Goal: Task Accomplishment & Management: Use online tool/utility

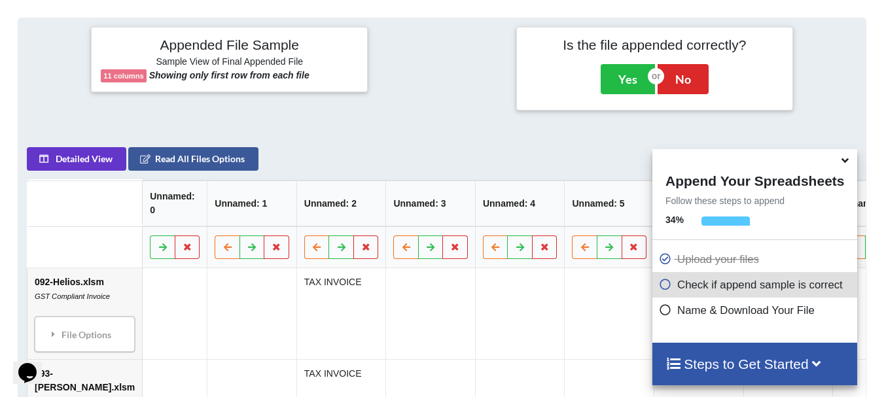
scroll to position [509, 0]
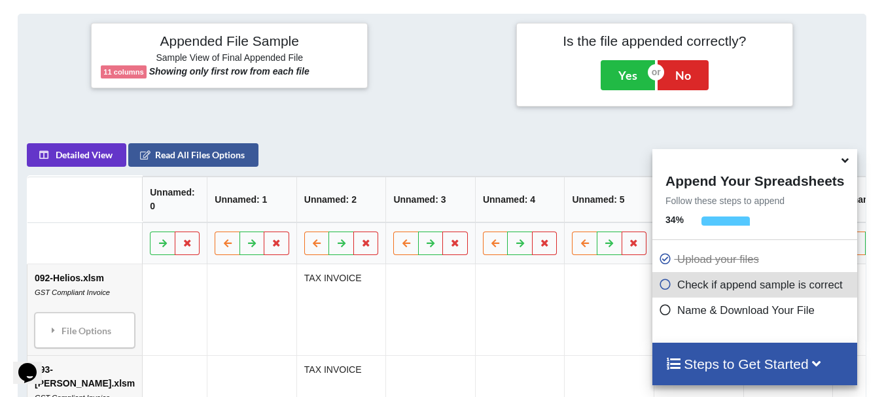
click at [850, 161] on icon at bounding box center [845, 158] width 14 height 12
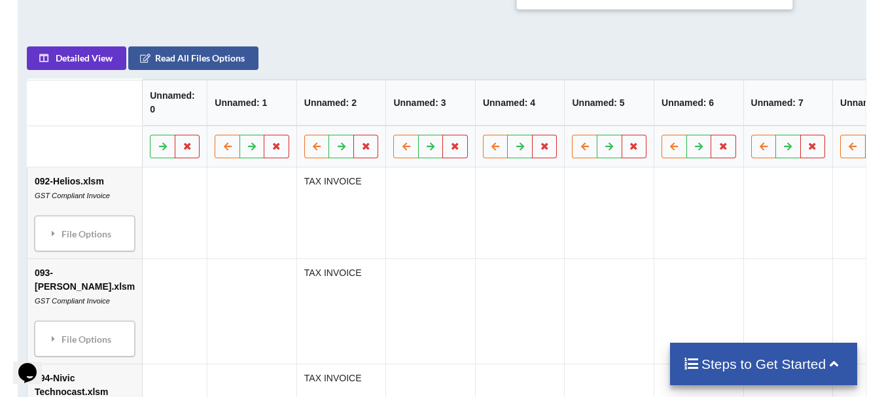
scroll to position [574, 0]
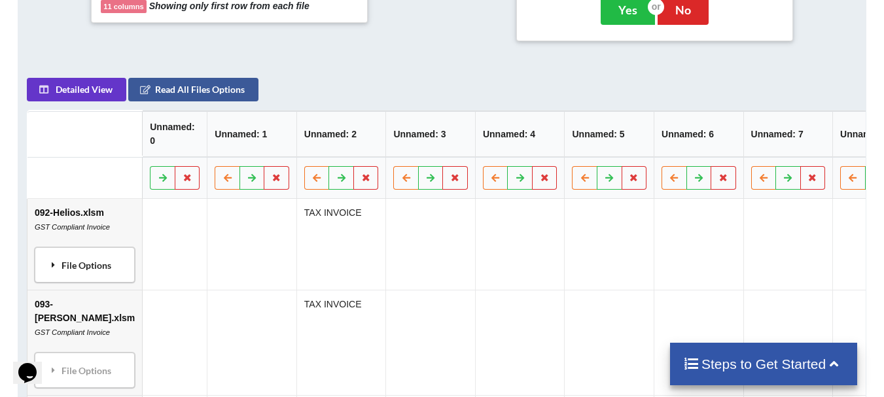
click at [56, 262] on icon at bounding box center [54, 264] width 12 height 9
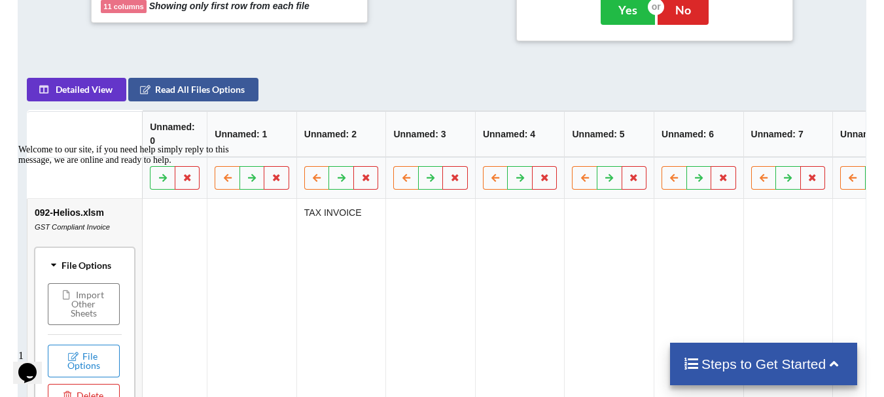
click at [56, 165] on div "Welcome to our site, if you need help simply reply to this message, we are onli…" at bounding box center [135, 155] width 235 height 21
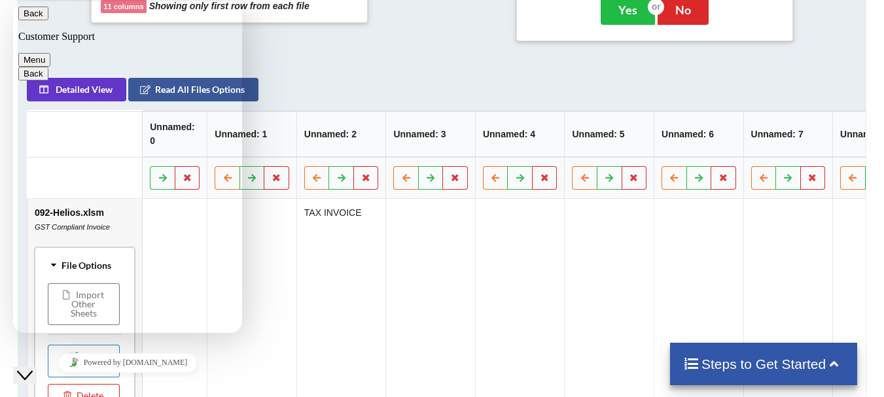
click at [322, 137] on th "Unnamed: 2" at bounding box center [341, 134] width 90 height 46
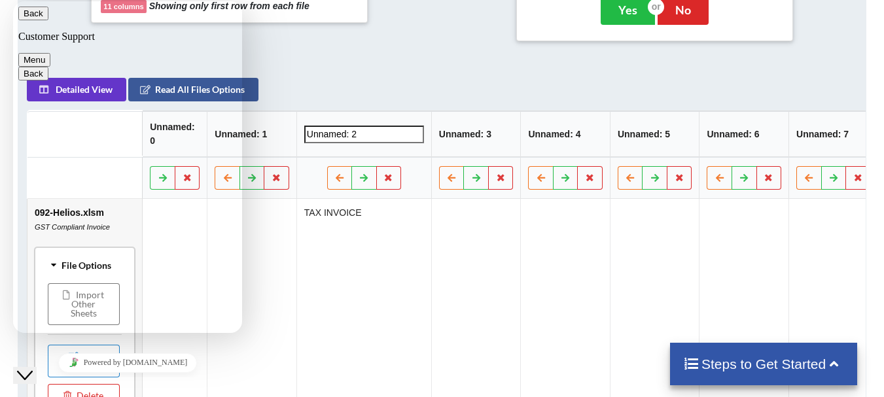
click at [36, 17] on button "Back" at bounding box center [33, 14] width 30 height 14
click at [37, 367] on button "Close Chat This icon closes the chat window." at bounding box center [25, 375] width 24 height 17
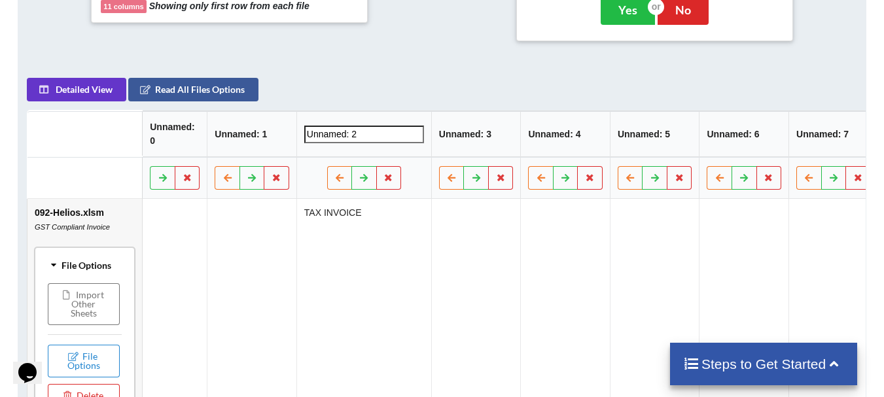
click at [57, 260] on icon at bounding box center [53, 265] width 9 height 12
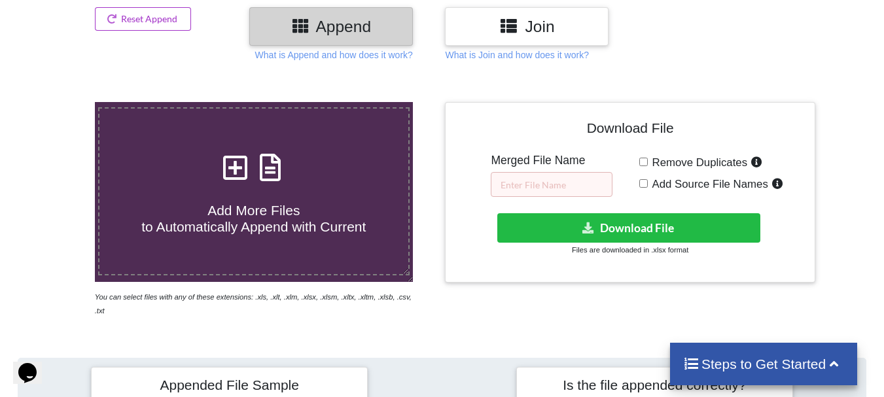
scroll to position [131, 0]
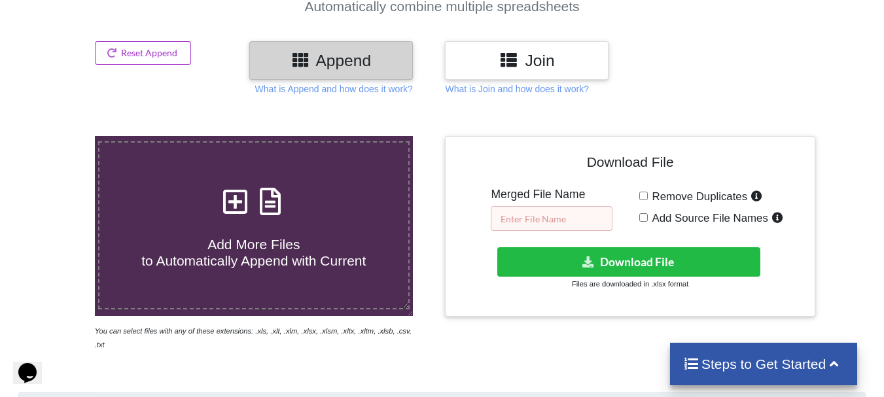
click at [567, 216] on input "text" at bounding box center [552, 218] width 122 height 25
type input "merge excel file"
click at [691, 220] on span "Add Source File Names" at bounding box center [708, 218] width 120 height 12
click at [648, 220] on input "Add Source File Names" at bounding box center [643, 217] width 9 height 9
checkbox input "true"
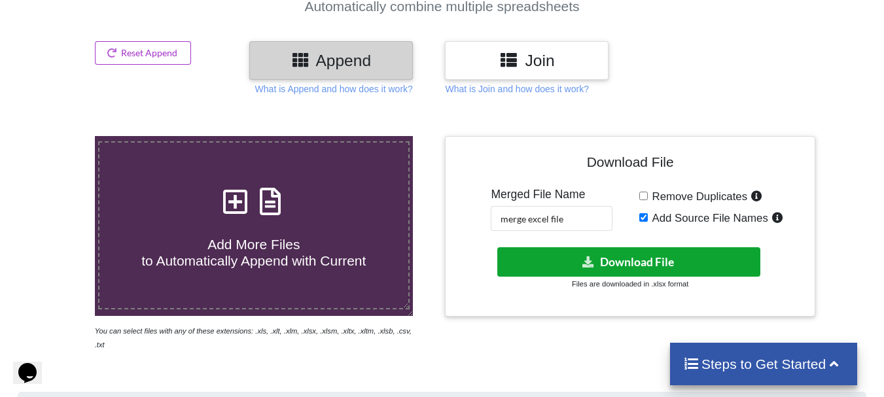
click at [675, 266] on button "Download File" at bounding box center [628, 261] width 263 height 29
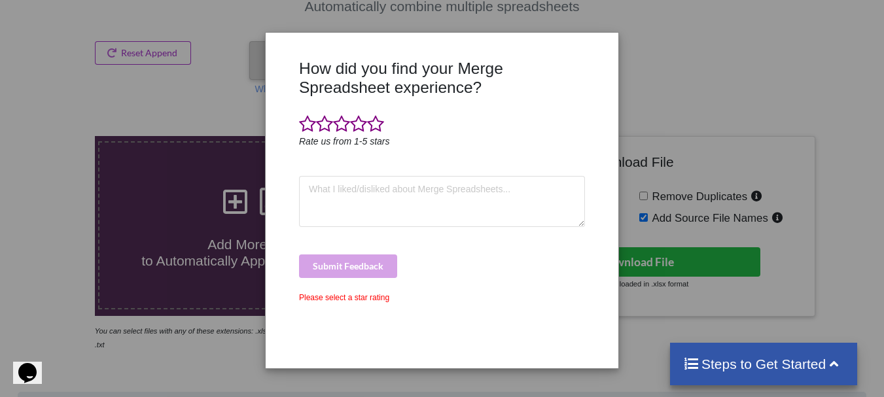
click at [865, 97] on div "How did you find your Merge Spreadsheet experience? Rate us from 1-5 stars Subm…" at bounding box center [442, 198] width 884 height 397
click at [331, 254] on div "Submit Feedback" at bounding box center [442, 266] width 286 height 24
click at [339, 198] on textarea at bounding box center [442, 201] width 286 height 51
click at [199, 197] on div "How did you find your Merge Spreadsheet experience? Rate us from 1-5 stars Subm…" at bounding box center [442, 198] width 884 height 397
